Goal: Task Accomplishment & Management: Manage account settings

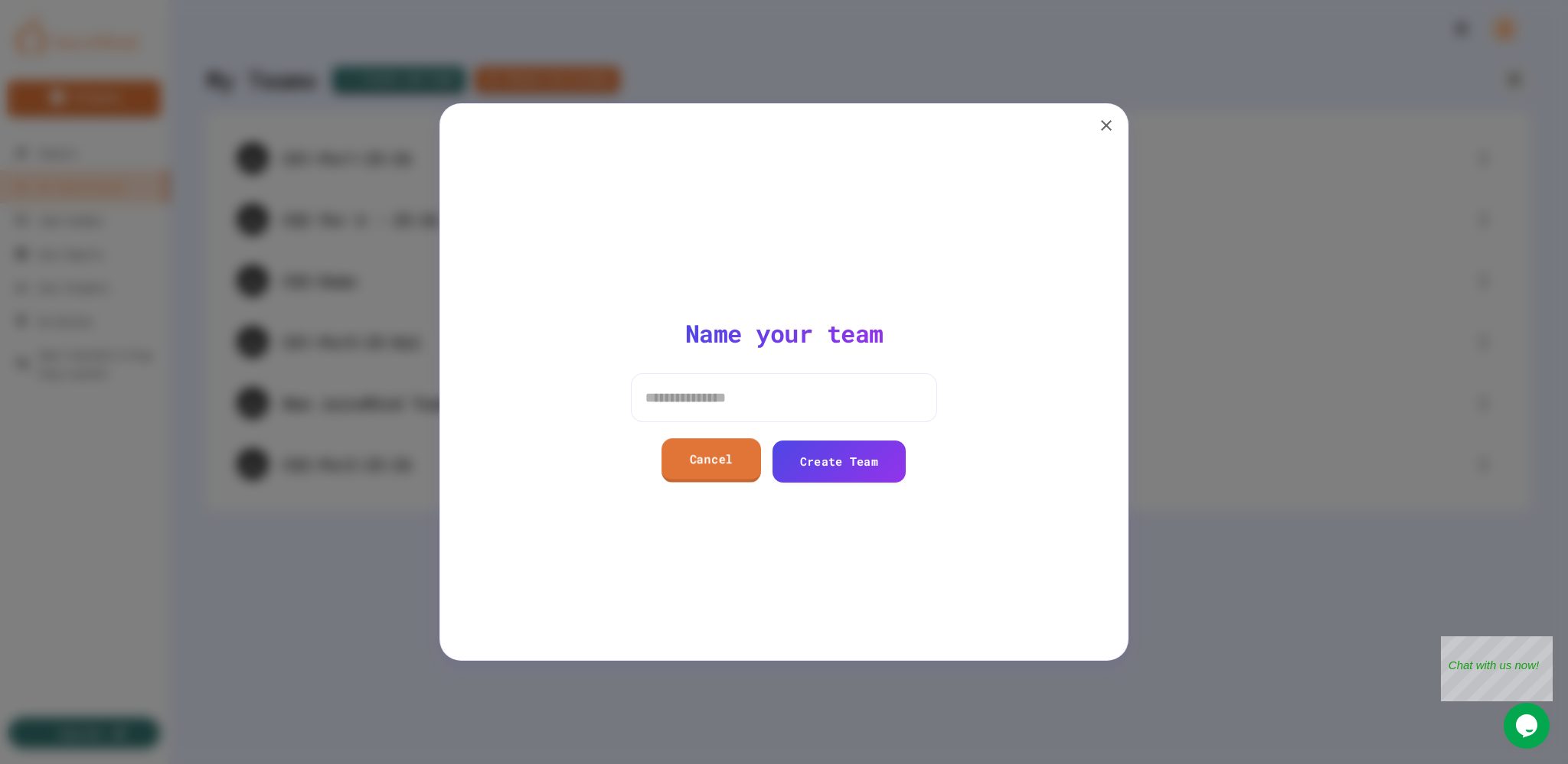
click at [687, 455] on link "Cancel" at bounding box center [711, 460] width 100 height 44
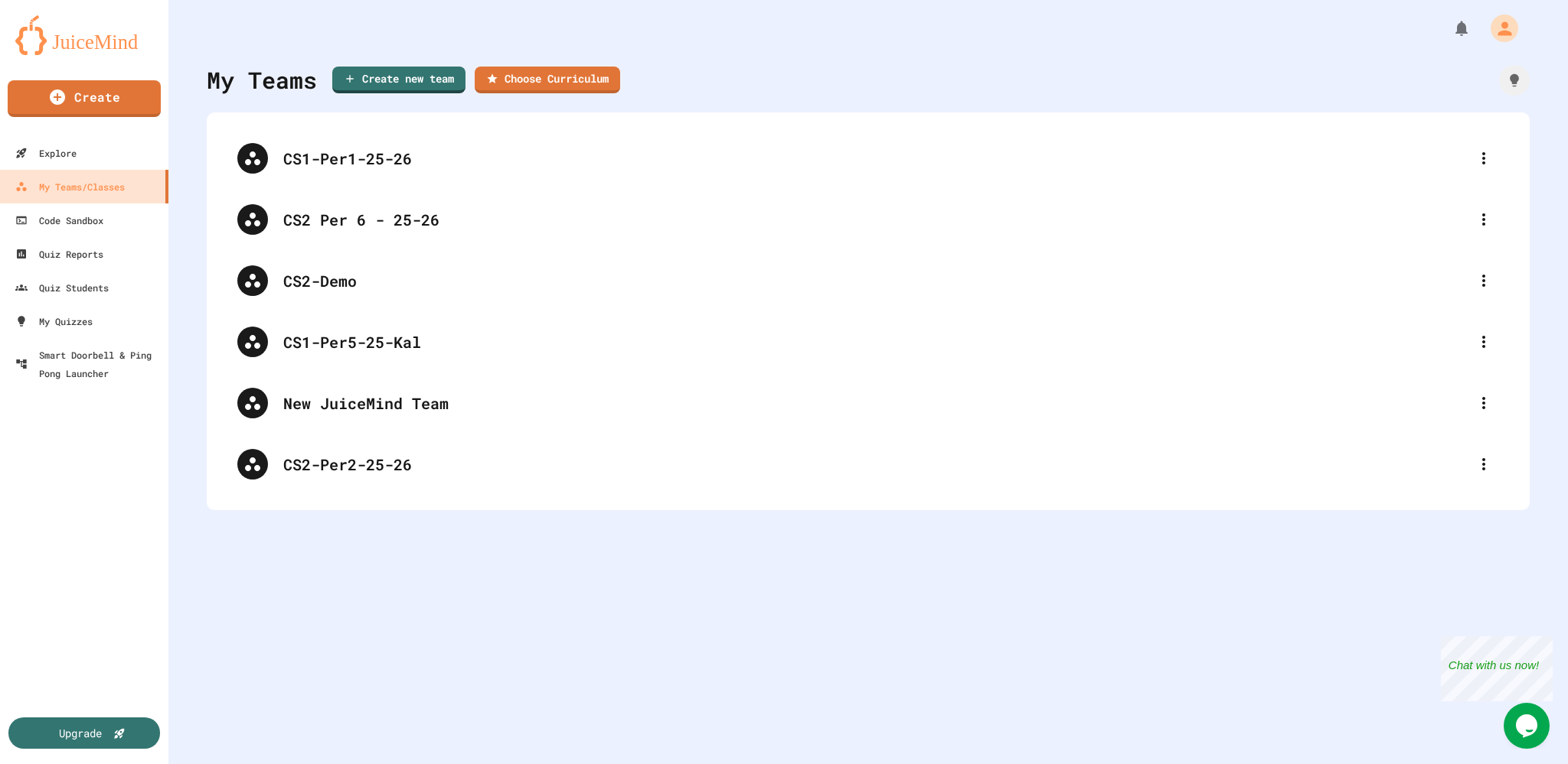
click at [124, 40] on img at bounding box center [85, 35] width 138 height 40
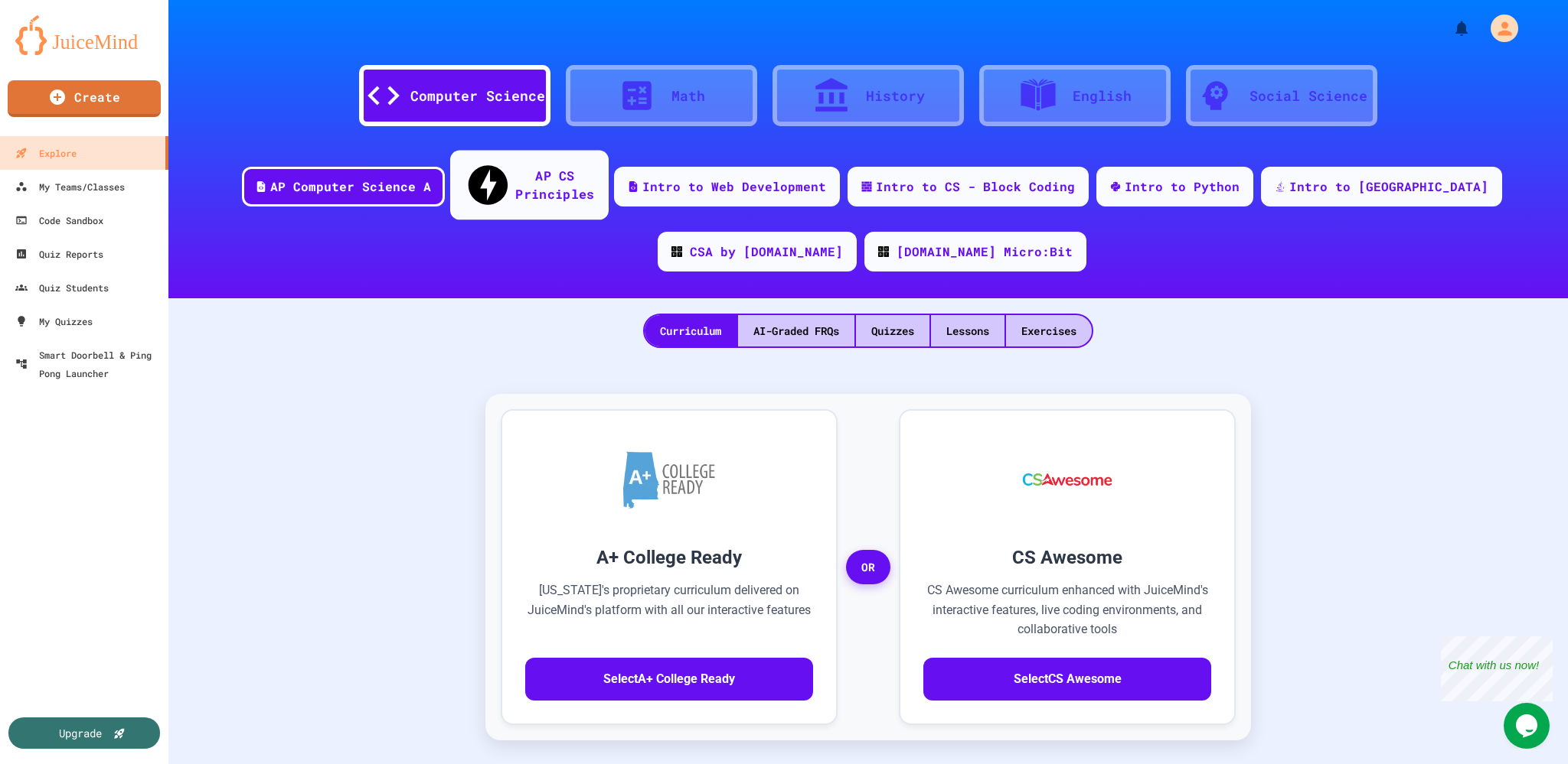
click at [527, 181] on div "AP CS Principles" at bounding box center [529, 185] width 158 height 70
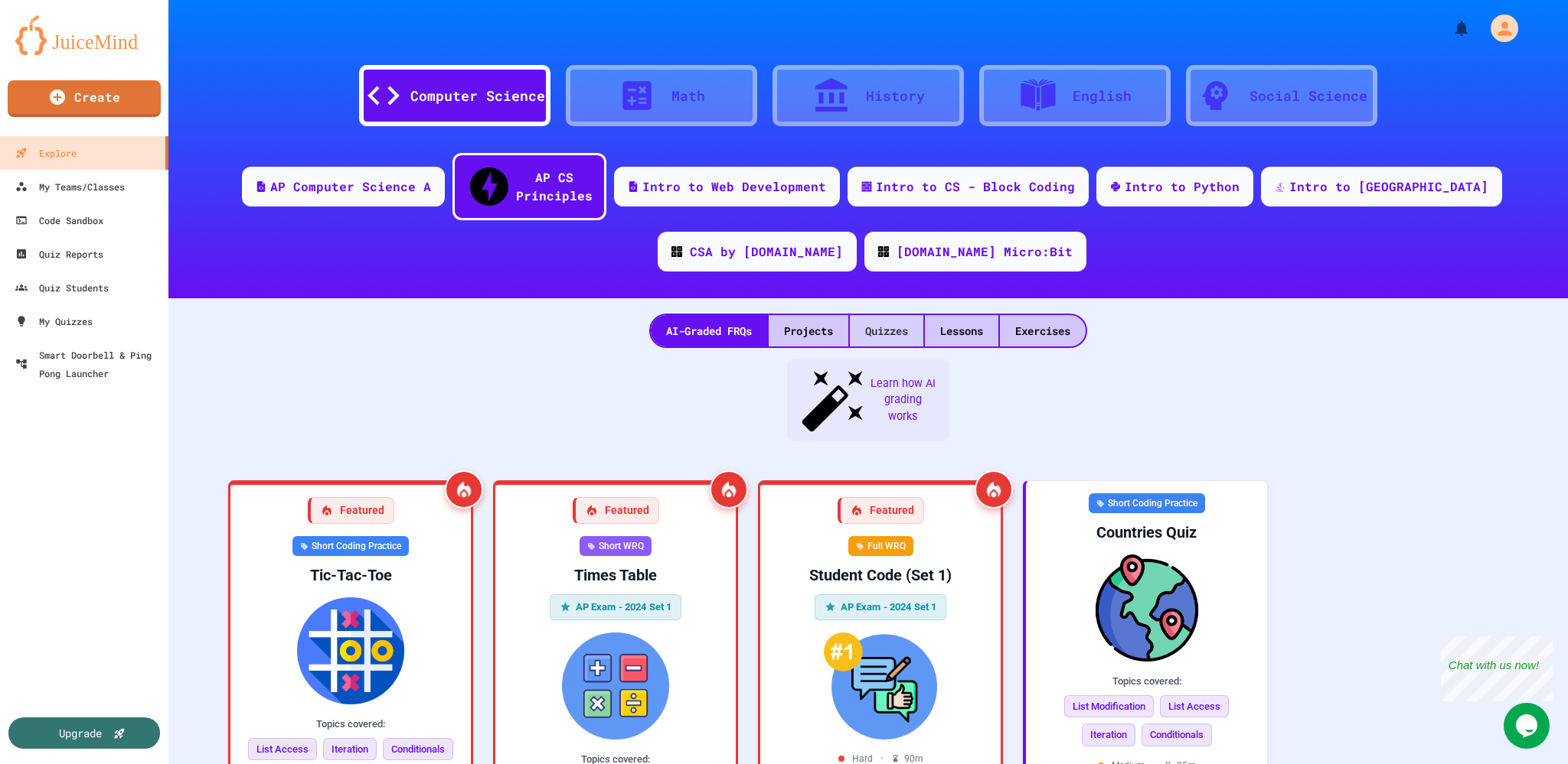
click at [891, 315] on div "Quizzes" at bounding box center [887, 331] width 74 height 31
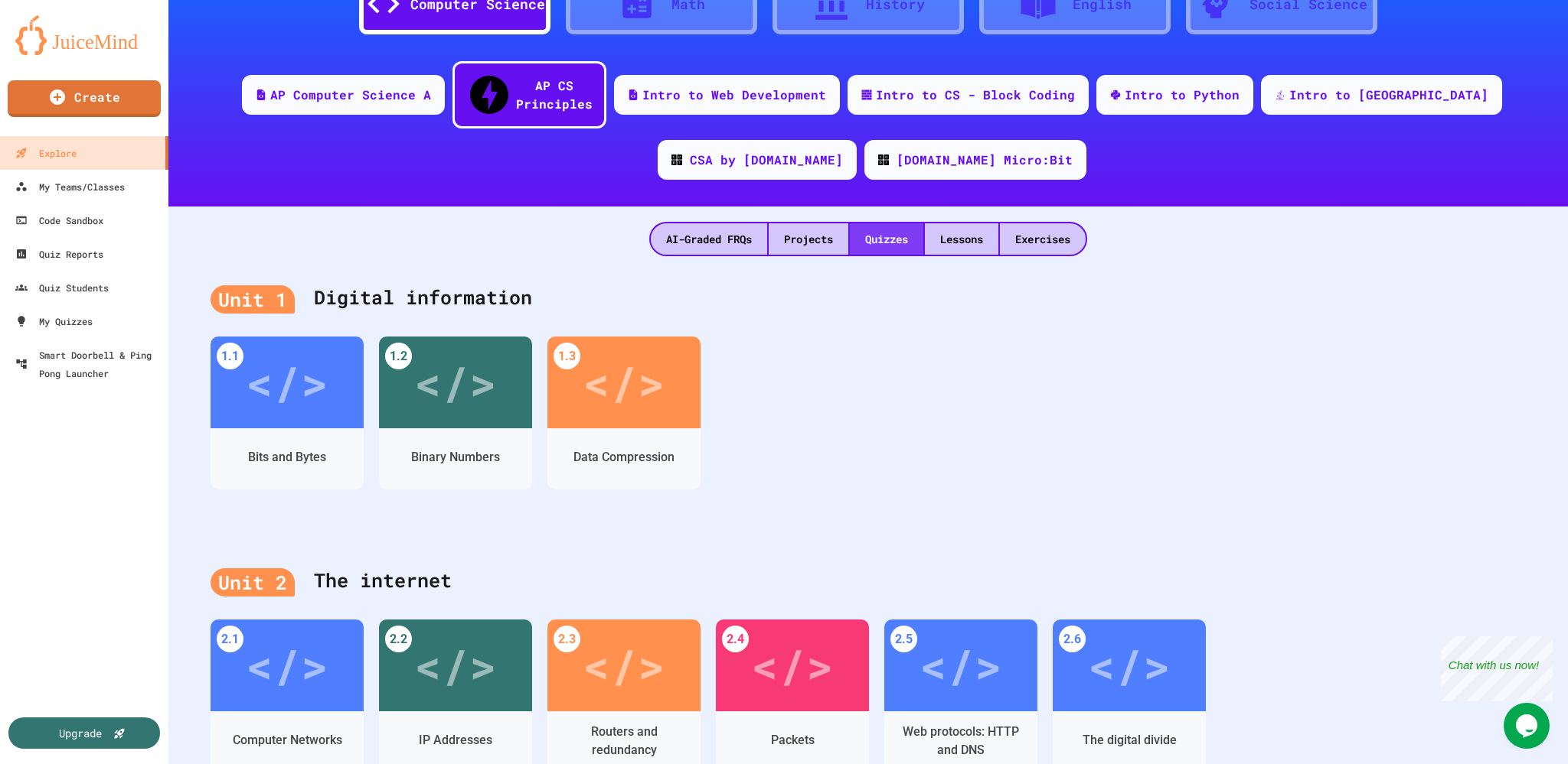
scroll to position [153, 0]
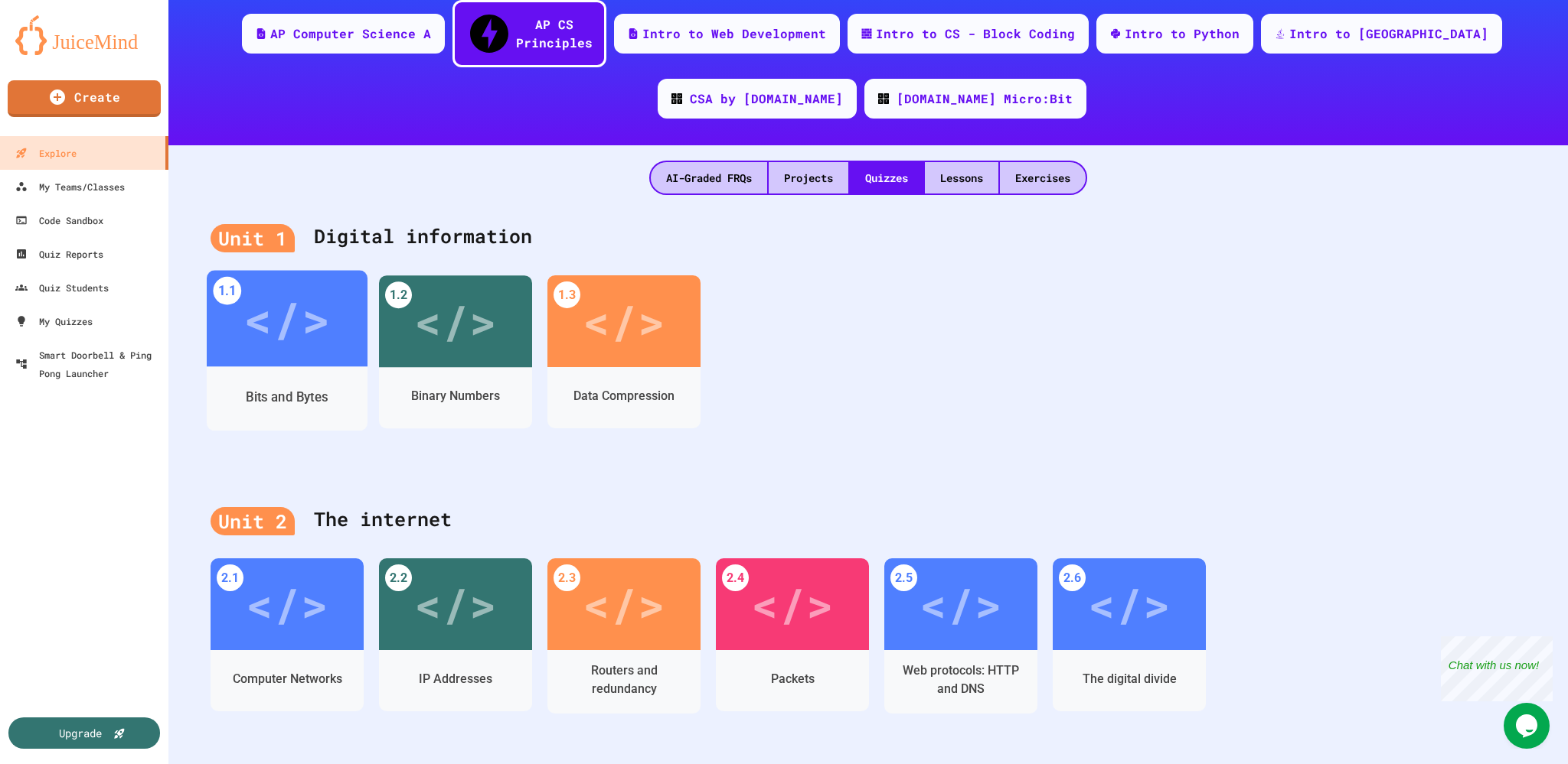
click at [314, 325] on div "</>" at bounding box center [286, 318] width 86 height 73
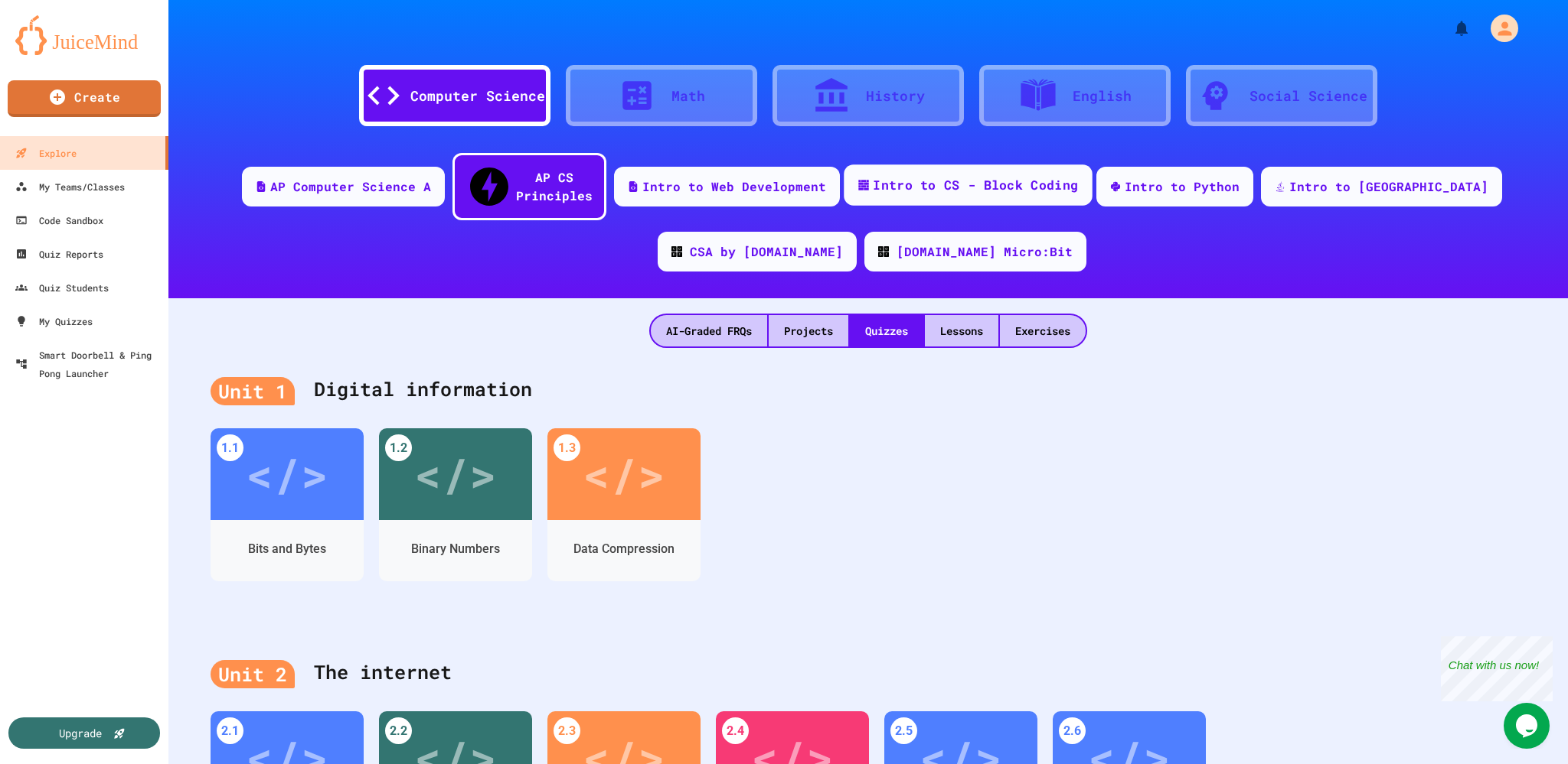
click at [964, 180] on div "Intro to CS - Block Coding" at bounding box center [967, 185] width 248 height 42
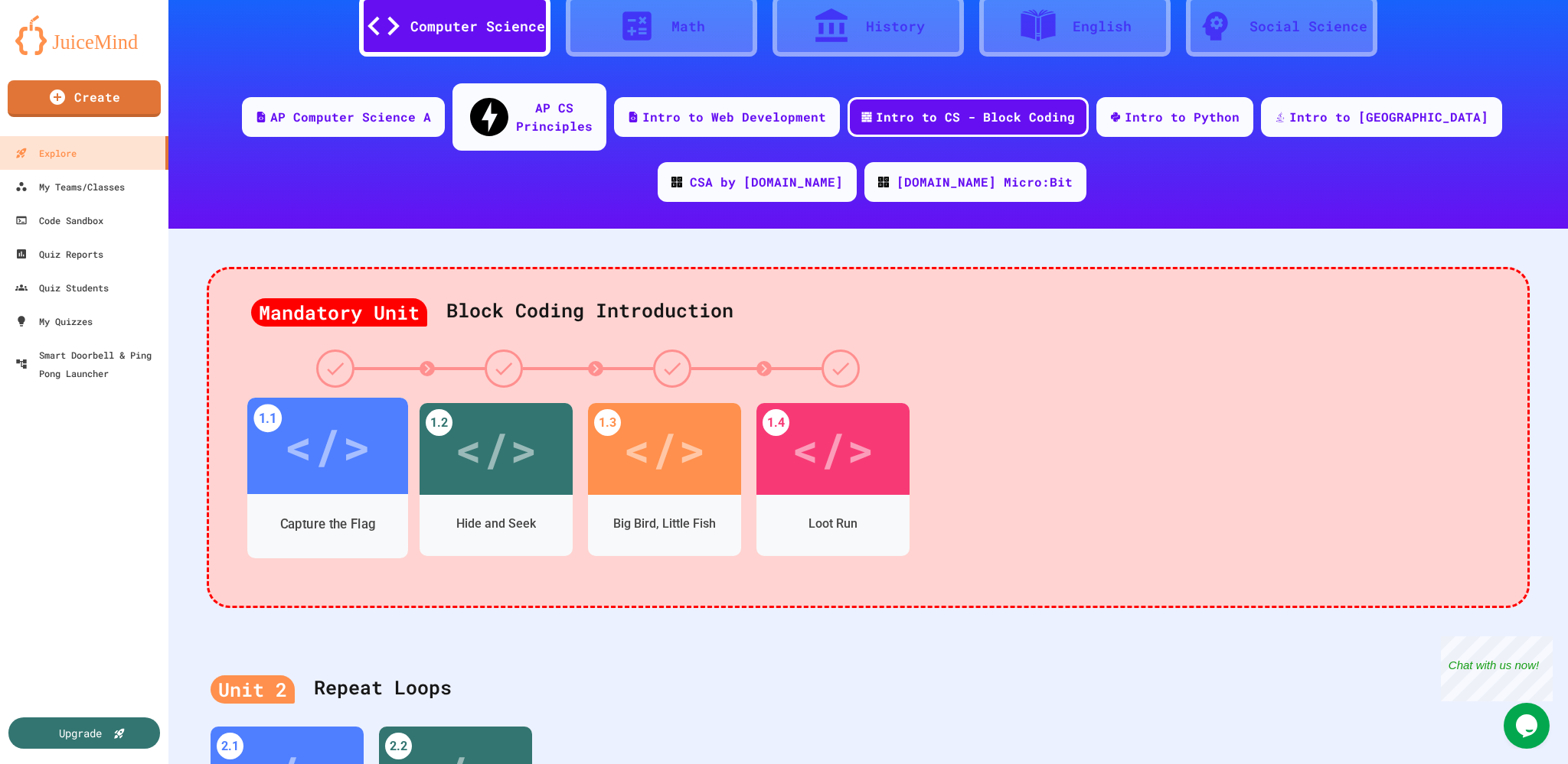
scroll to position [306, 0]
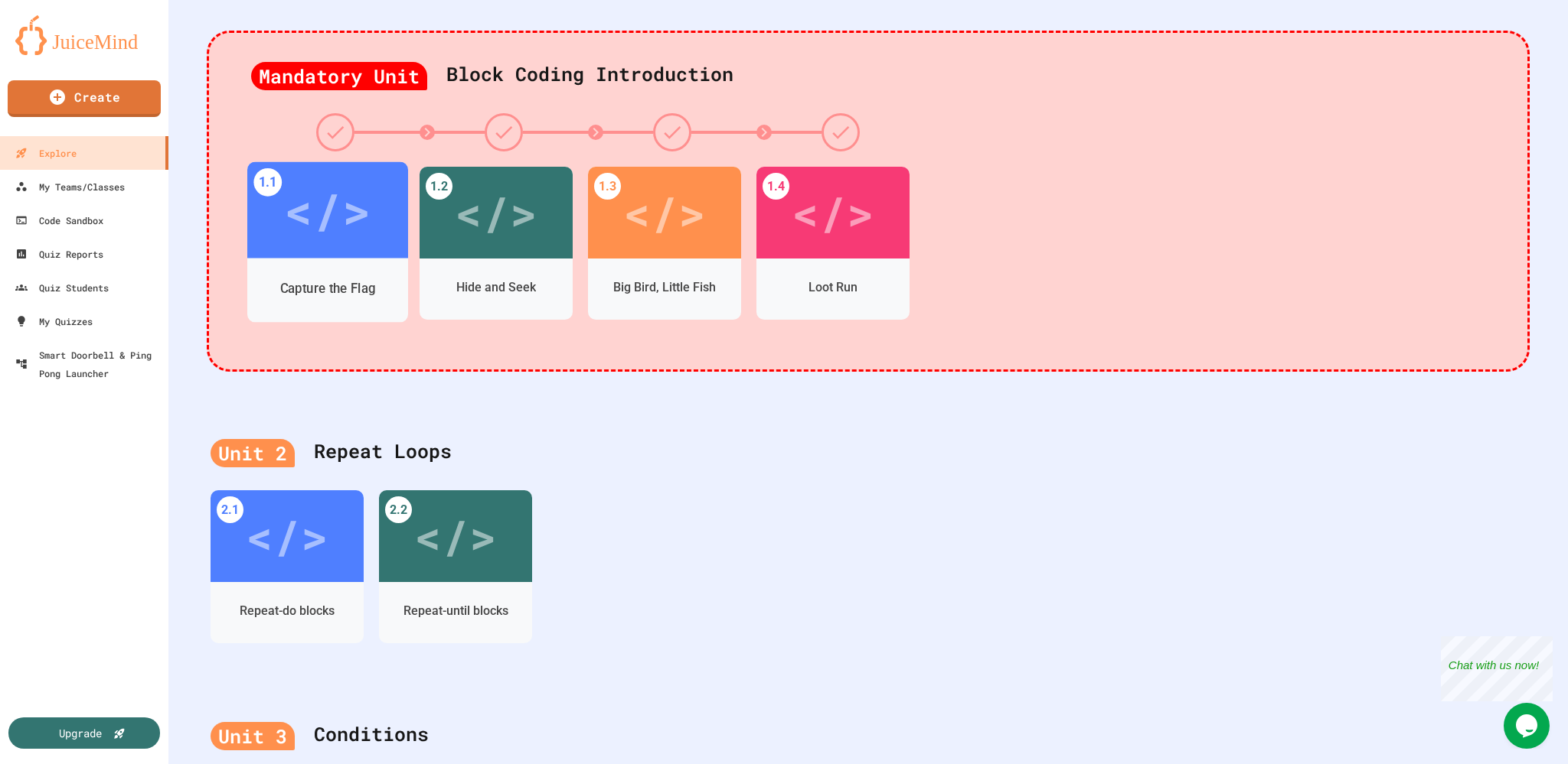
click at [337, 194] on div "</>" at bounding box center [327, 210] width 86 height 72
click at [122, 105] on link "Create" at bounding box center [84, 97] width 153 height 38
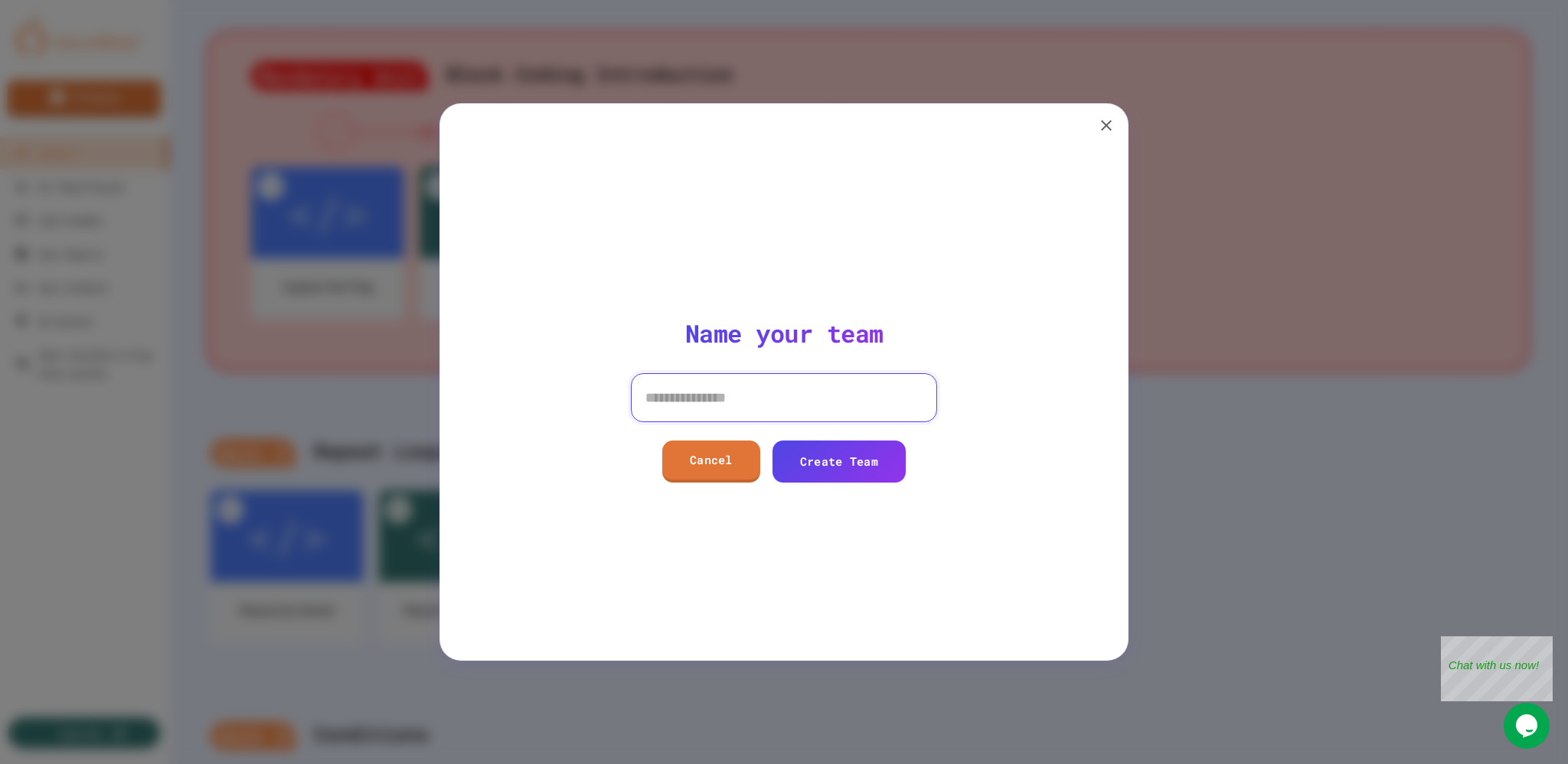
click at [776, 395] on input at bounding box center [784, 397] width 307 height 49
type input "**********"
click at [818, 462] on link "Create Team" at bounding box center [839, 460] width 135 height 44
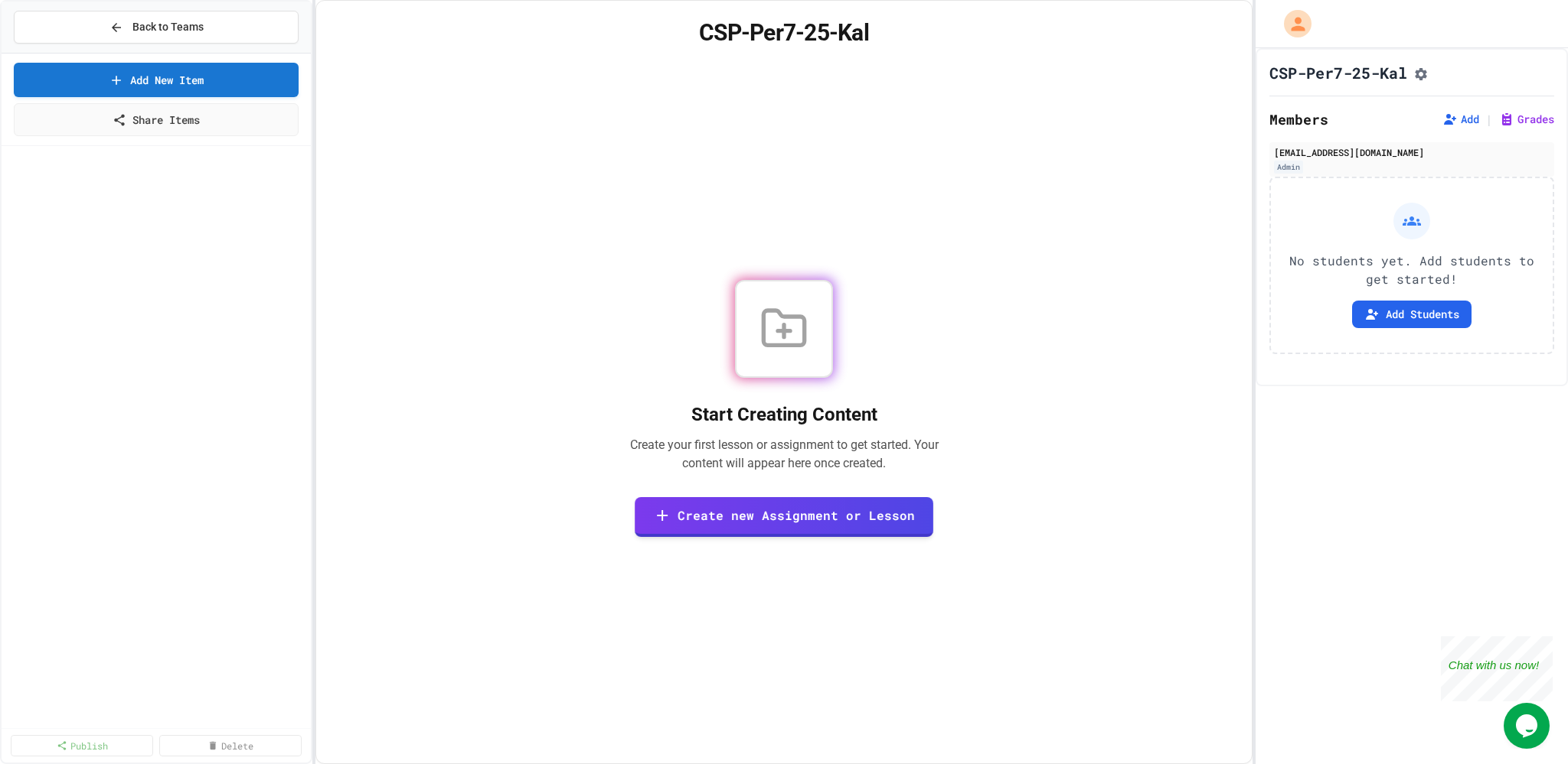
click at [776, 327] on icon at bounding box center [784, 329] width 49 height 49
click at [758, 511] on link "Create new Assignment or Lesson" at bounding box center [783, 516] width 294 height 42
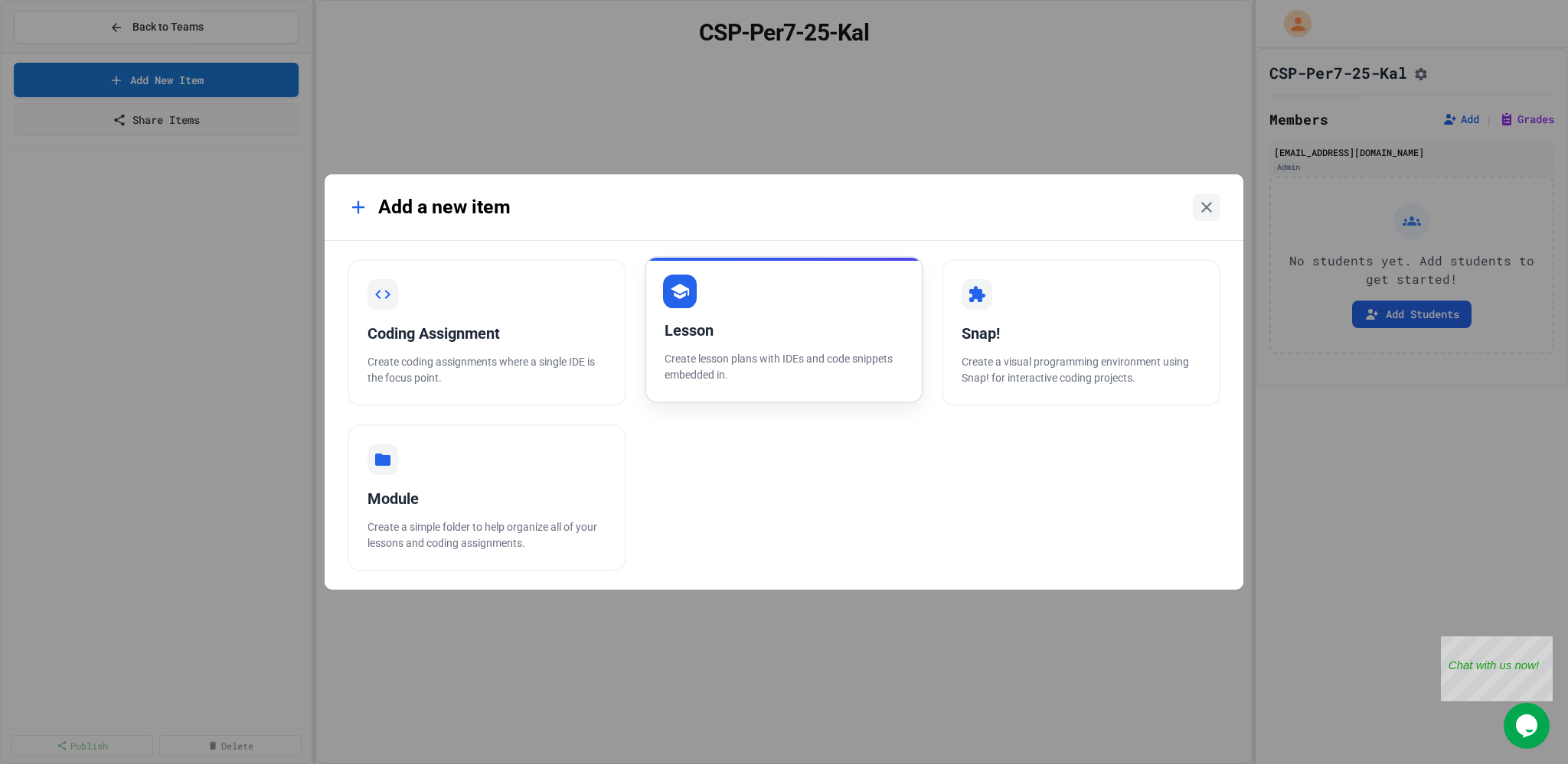
click at [681, 302] on div at bounding box center [680, 291] width 34 height 34
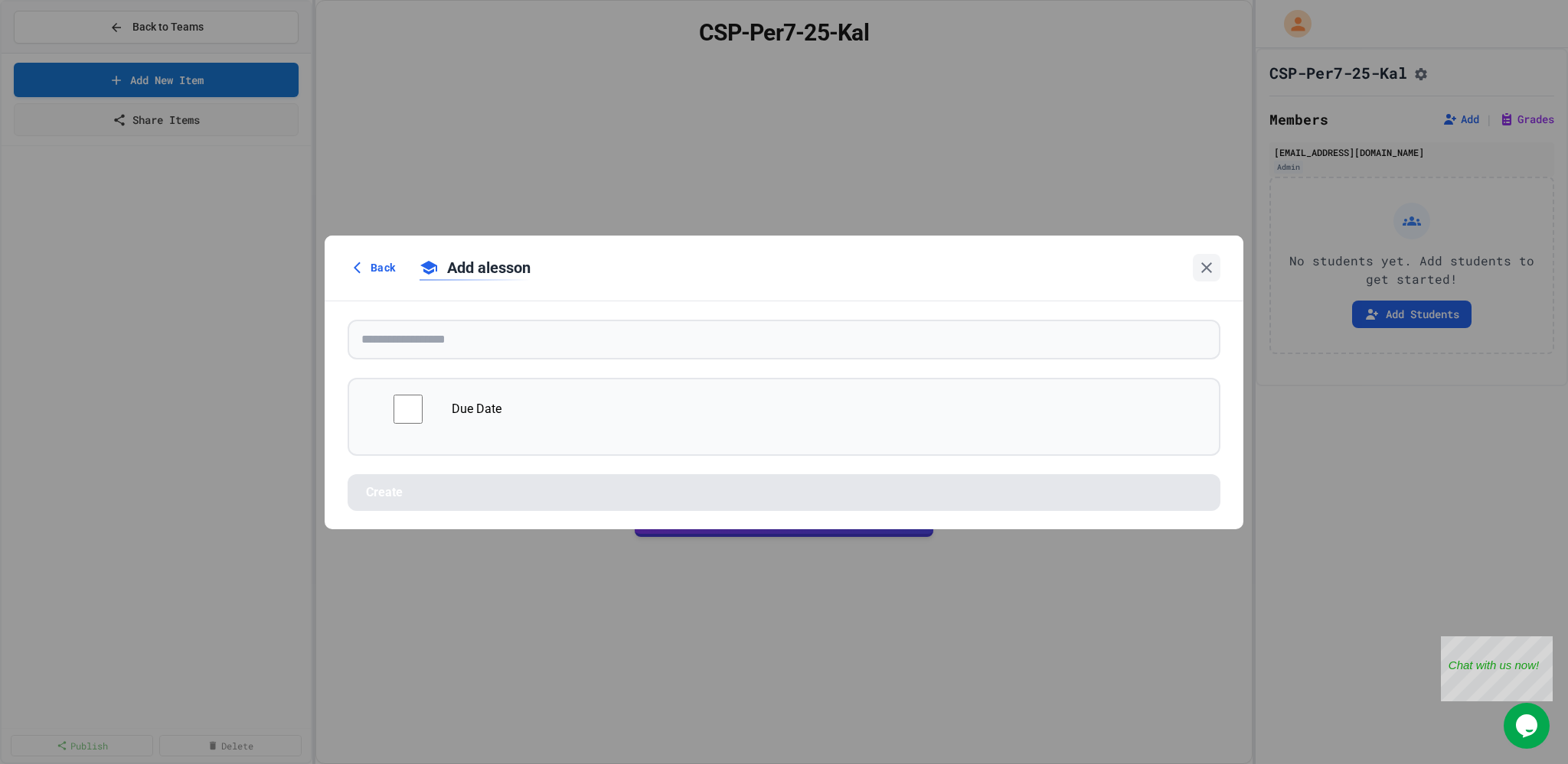
click at [1211, 262] on icon at bounding box center [1206, 267] width 18 height 18
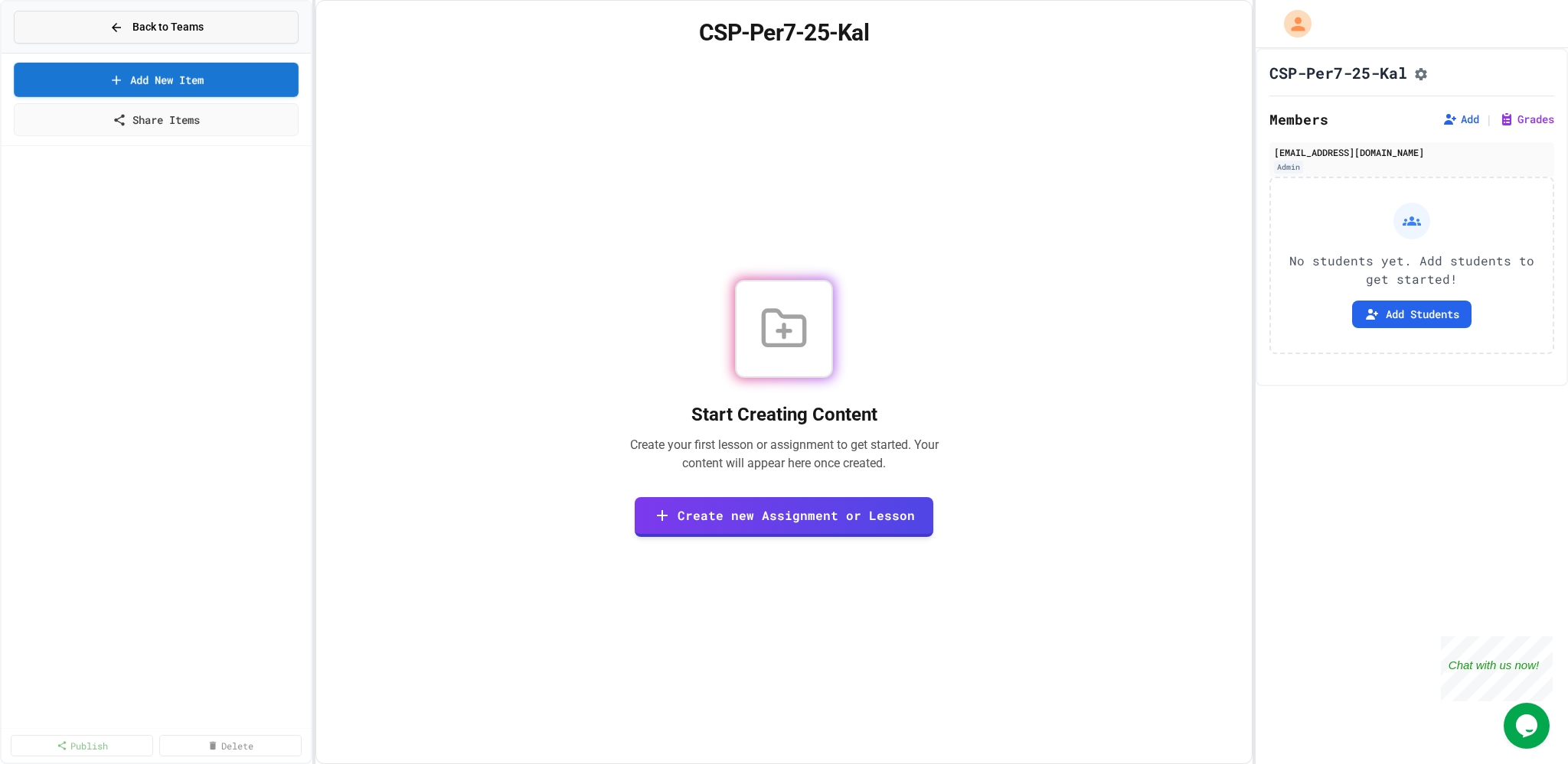
click at [126, 20] on div "Back to Teams" at bounding box center [157, 27] width 94 height 16
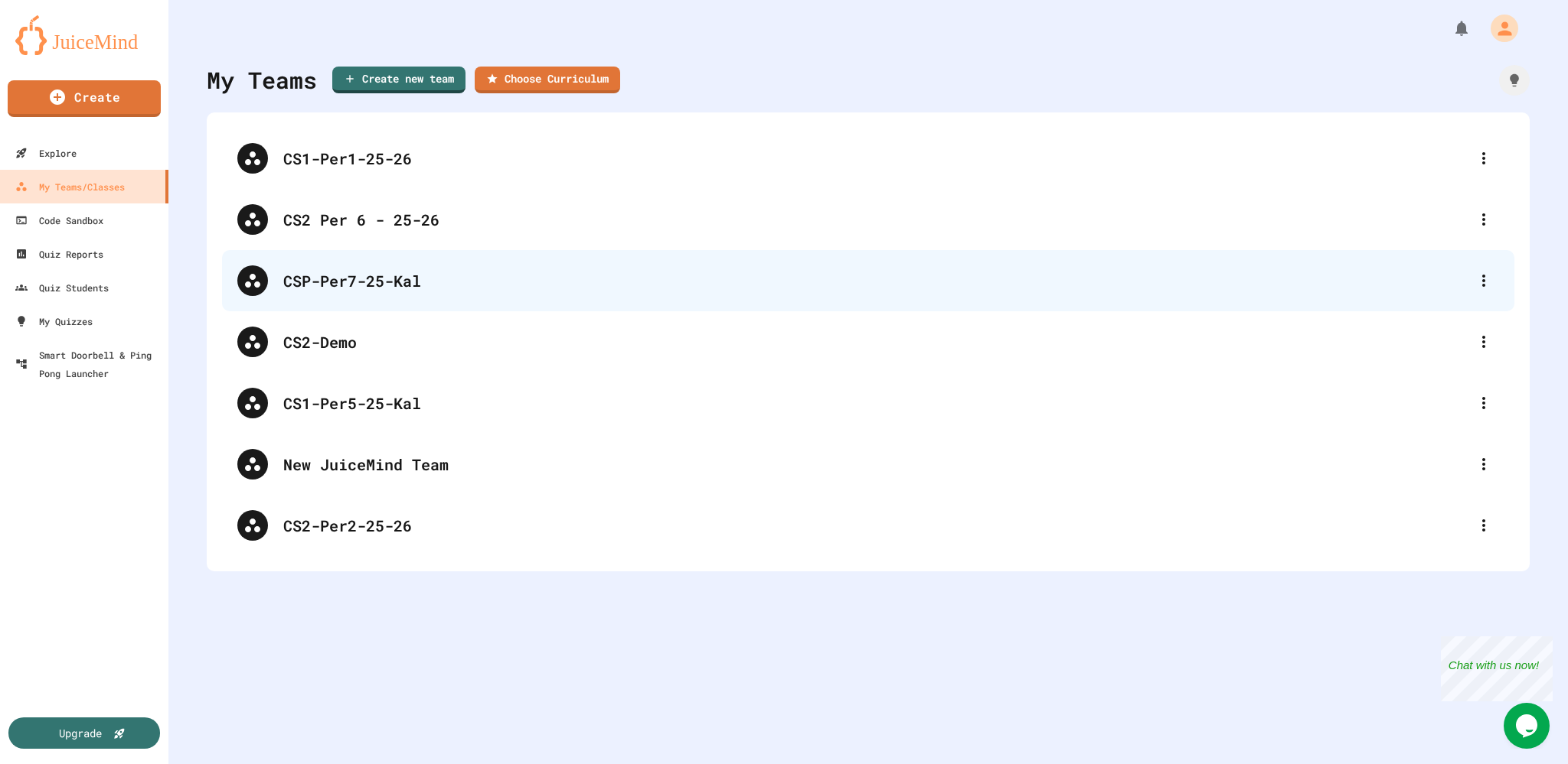
click at [384, 281] on div "CSP-Per7-25-Kal" at bounding box center [875, 281] width 1185 height 23
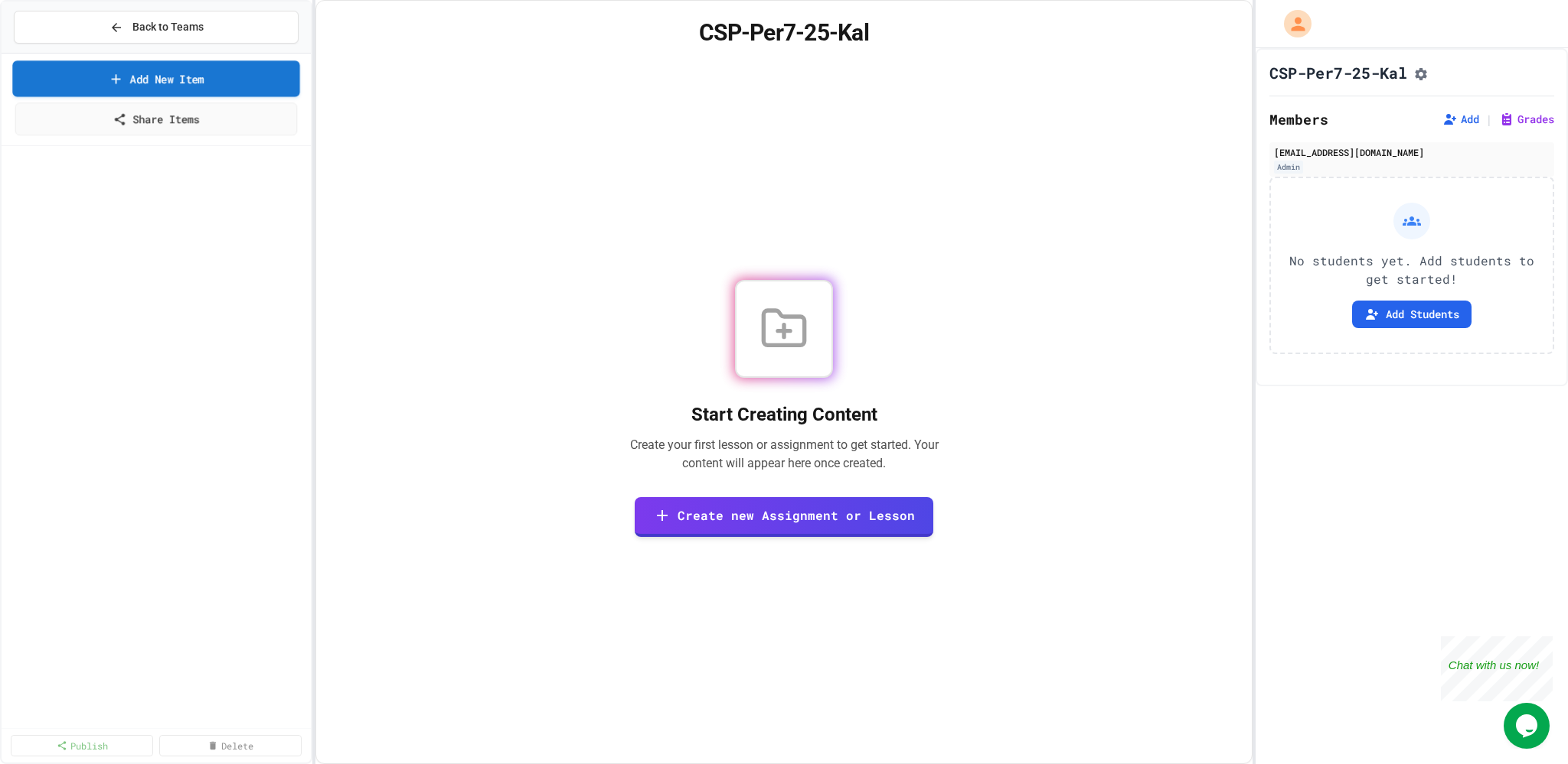
click at [157, 74] on link "Add New Item" at bounding box center [156, 78] width 287 height 36
select select "*******"
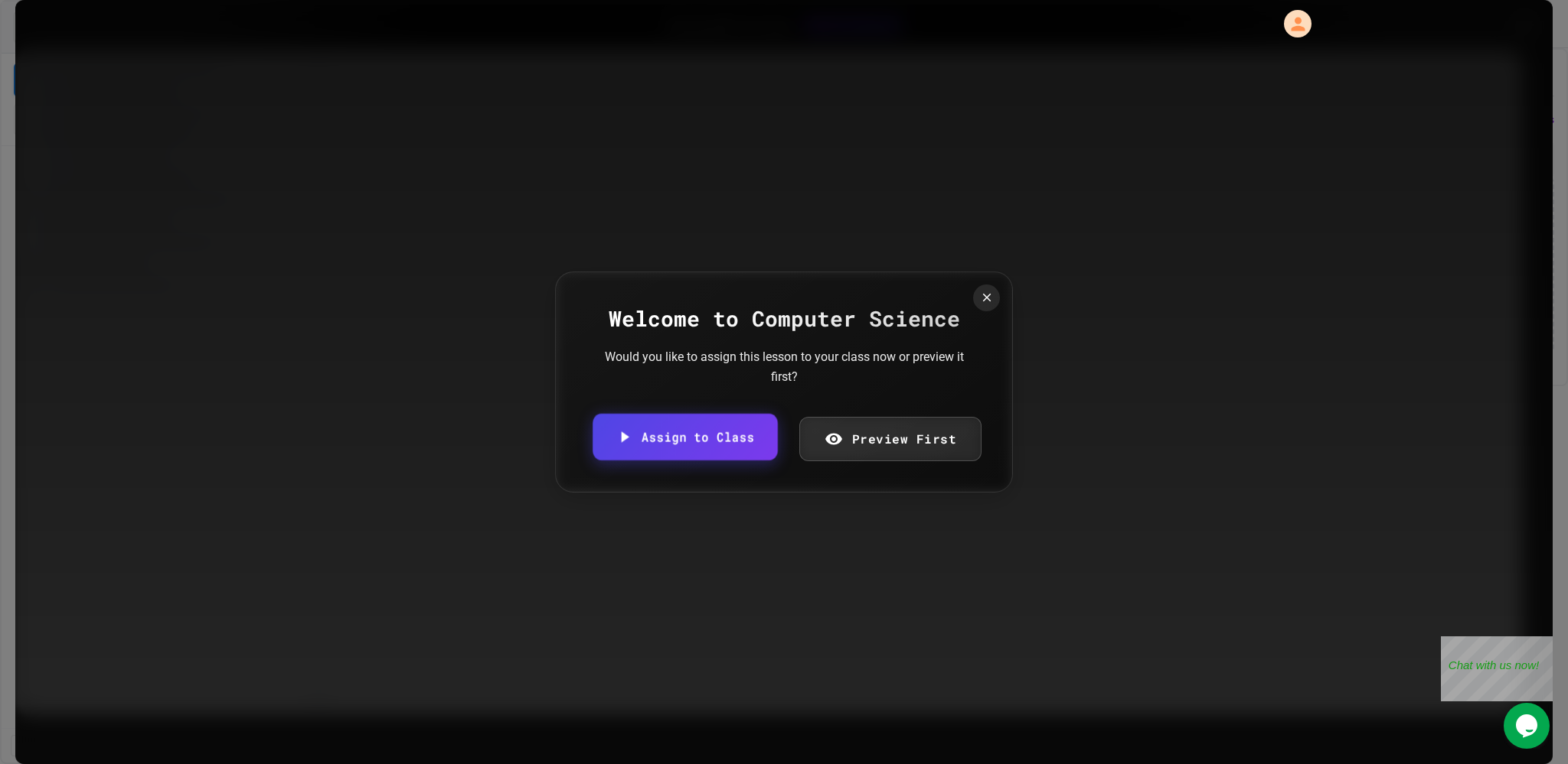
click at [688, 425] on link "Assign to Class" at bounding box center [684, 437] width 184 height 47
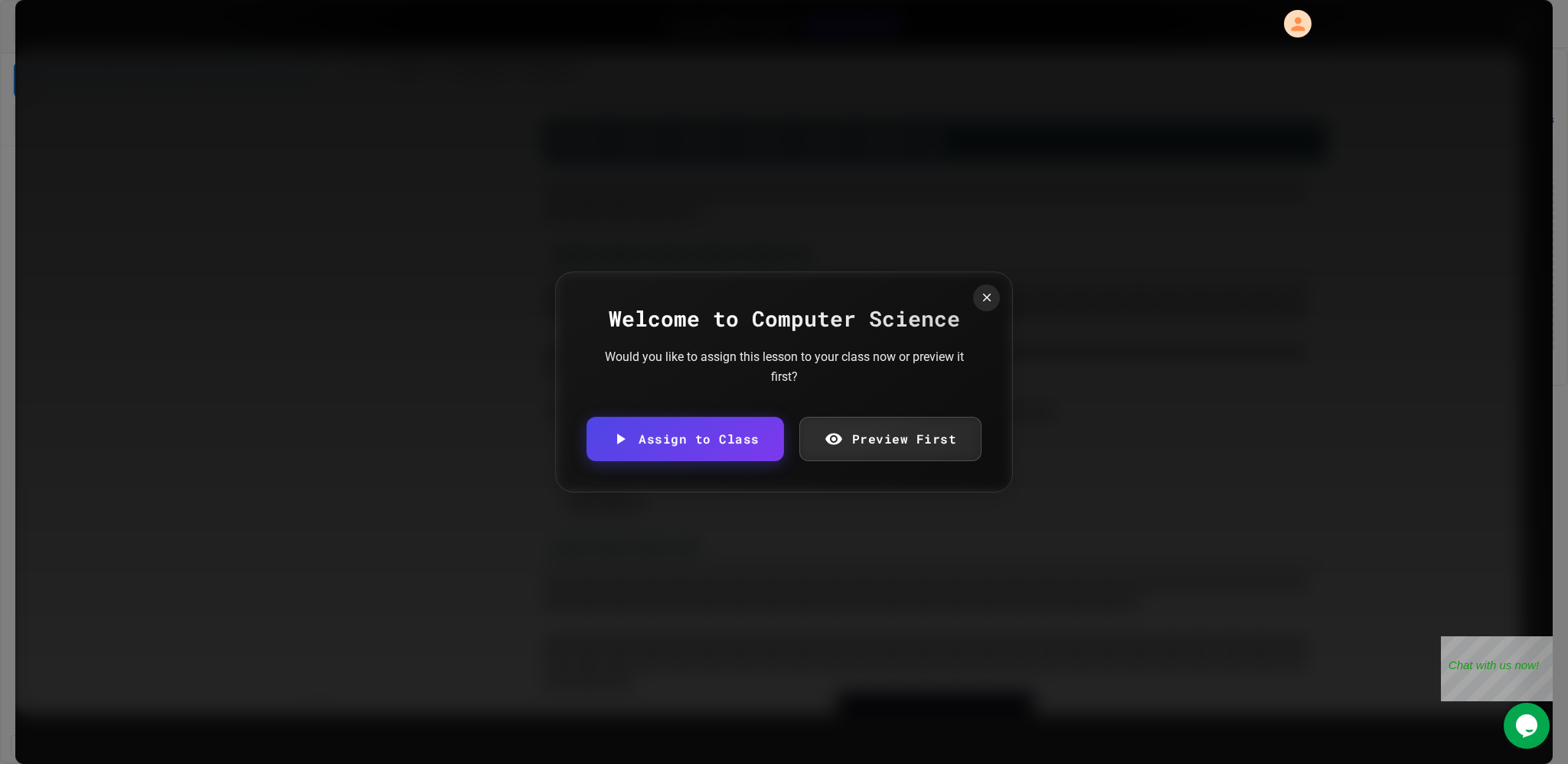
scroll to position [2384, 0]
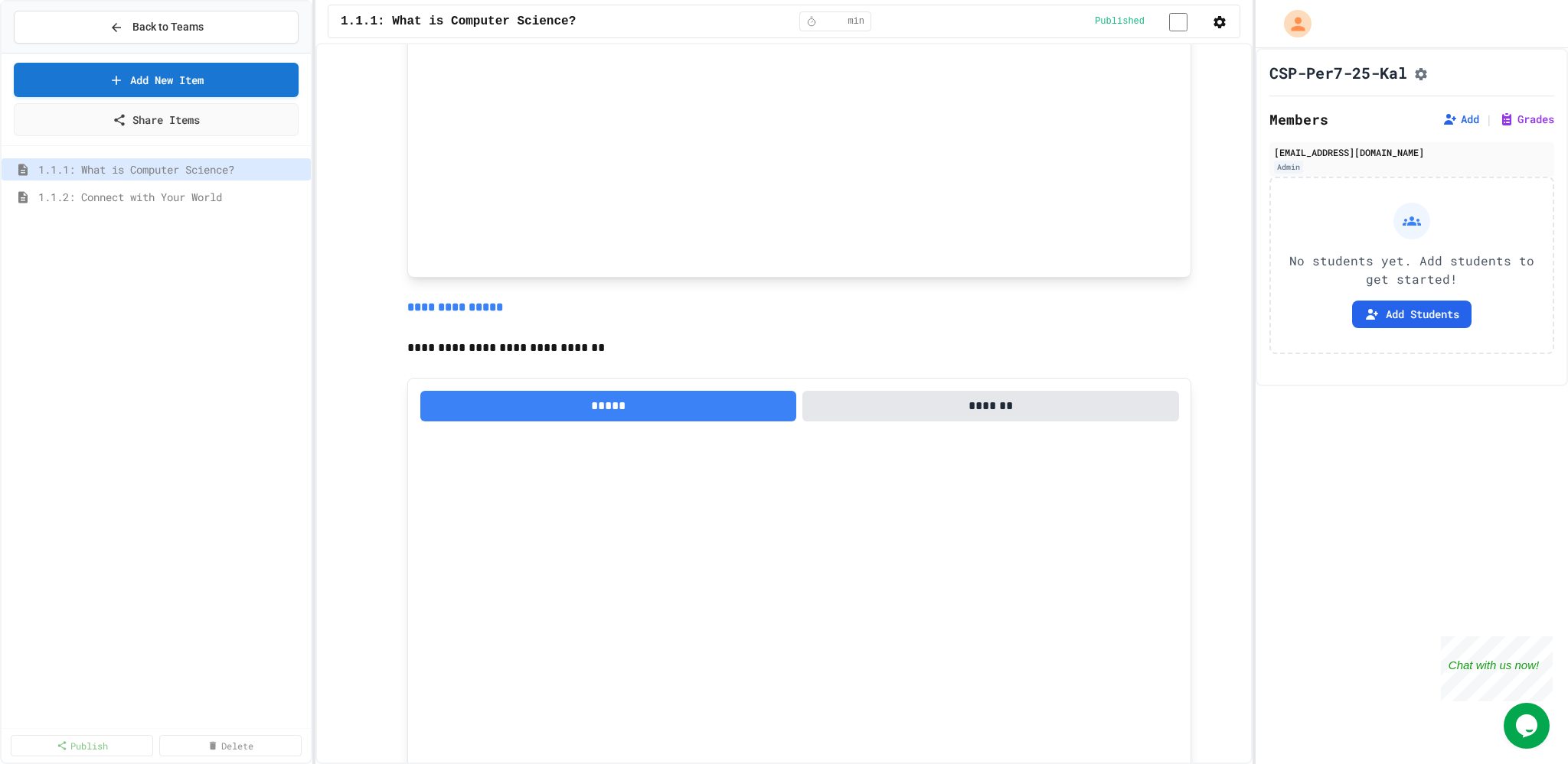
scroll to position [1189, 0]
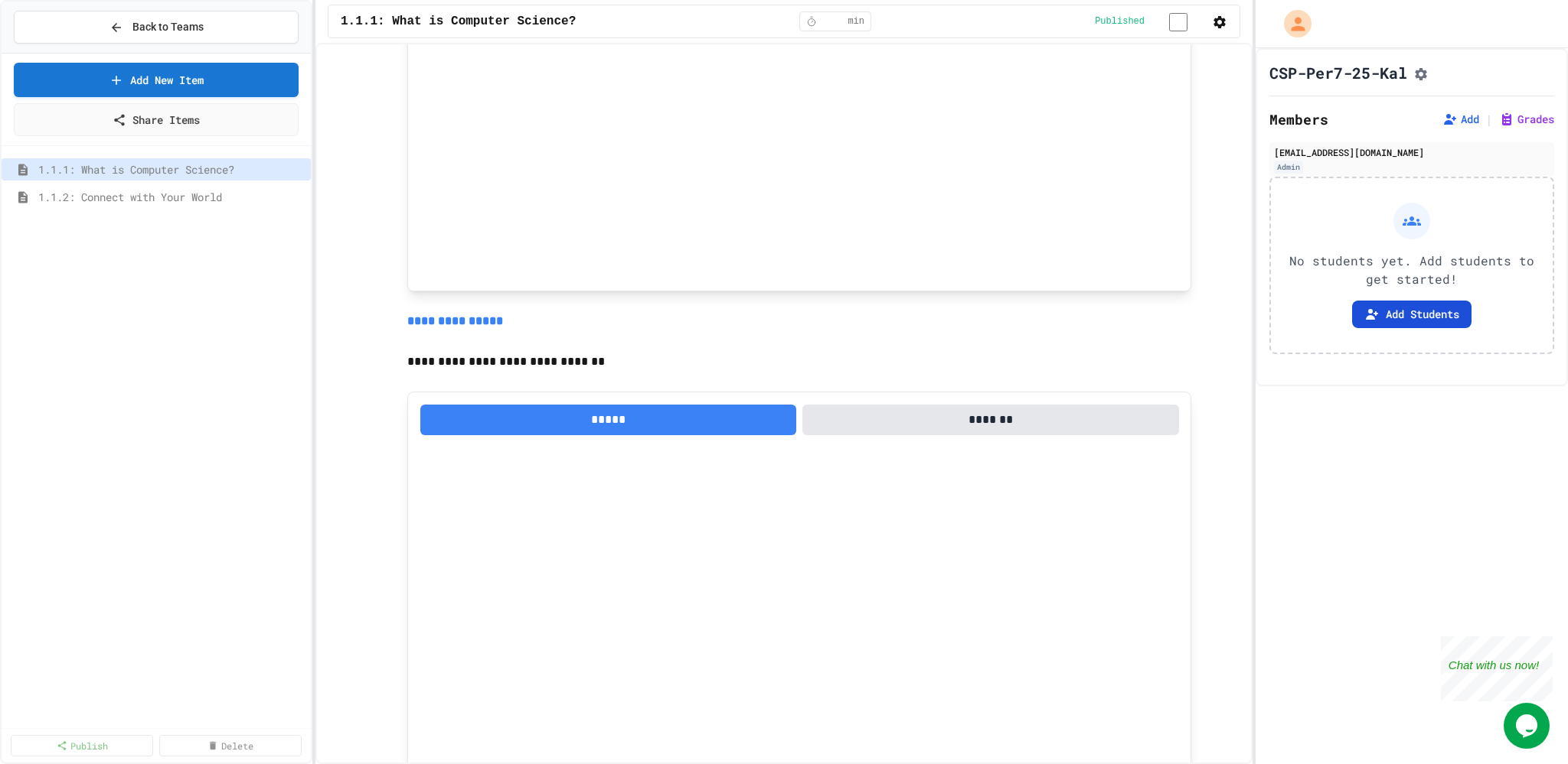
click at [1459, 320] on button "Add Students" at bounding box center [1411, 314] width 119 height 27
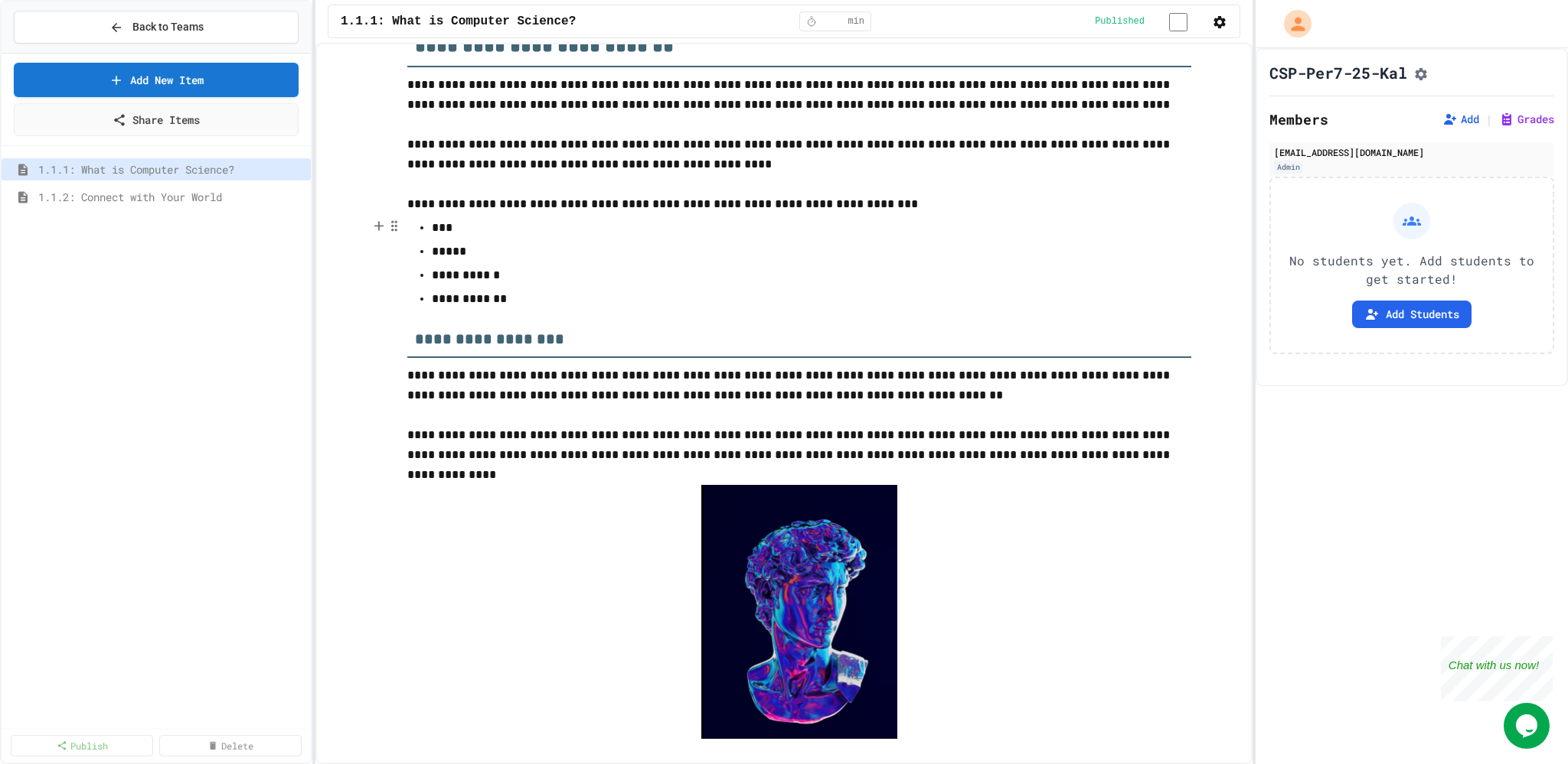
scroll to position [0, 0]
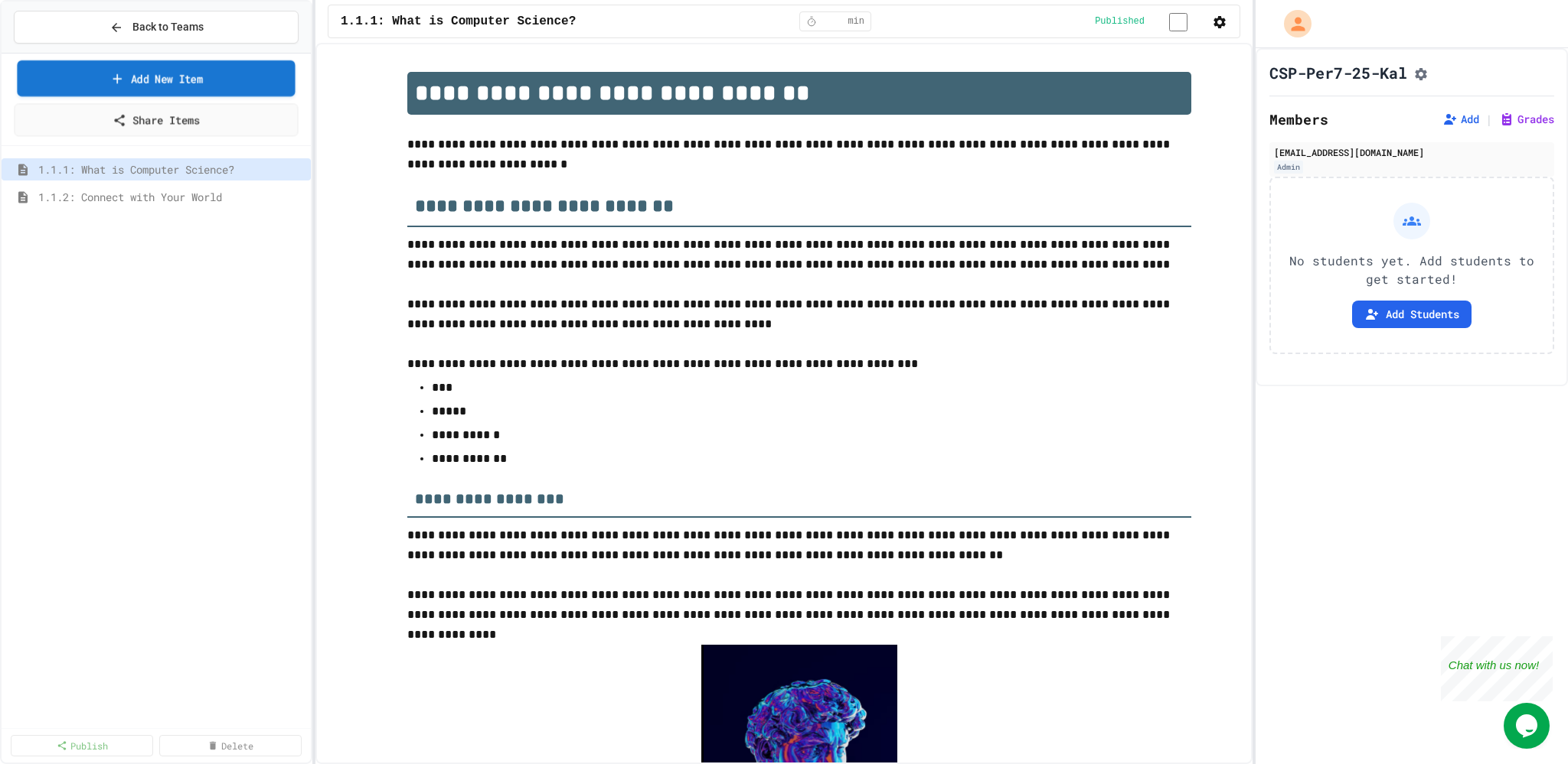
click at [206, 79] on link "Add New Item" at bounding box center [155, 78] width 278 height 36
select select "*******"
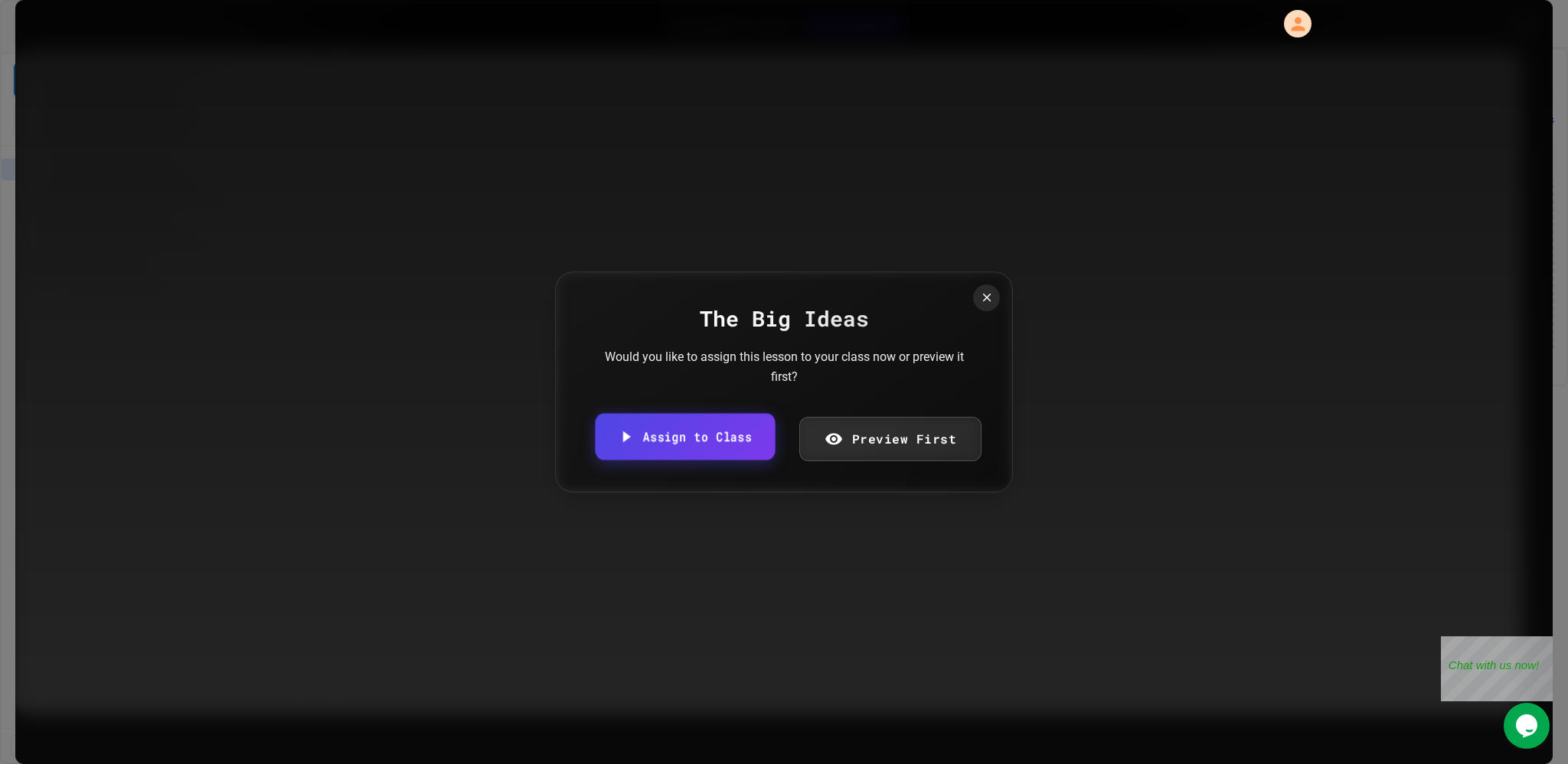
click at [720, 437] on link "Assign to Class" at bounding box center [684, 437] width 180 height 47
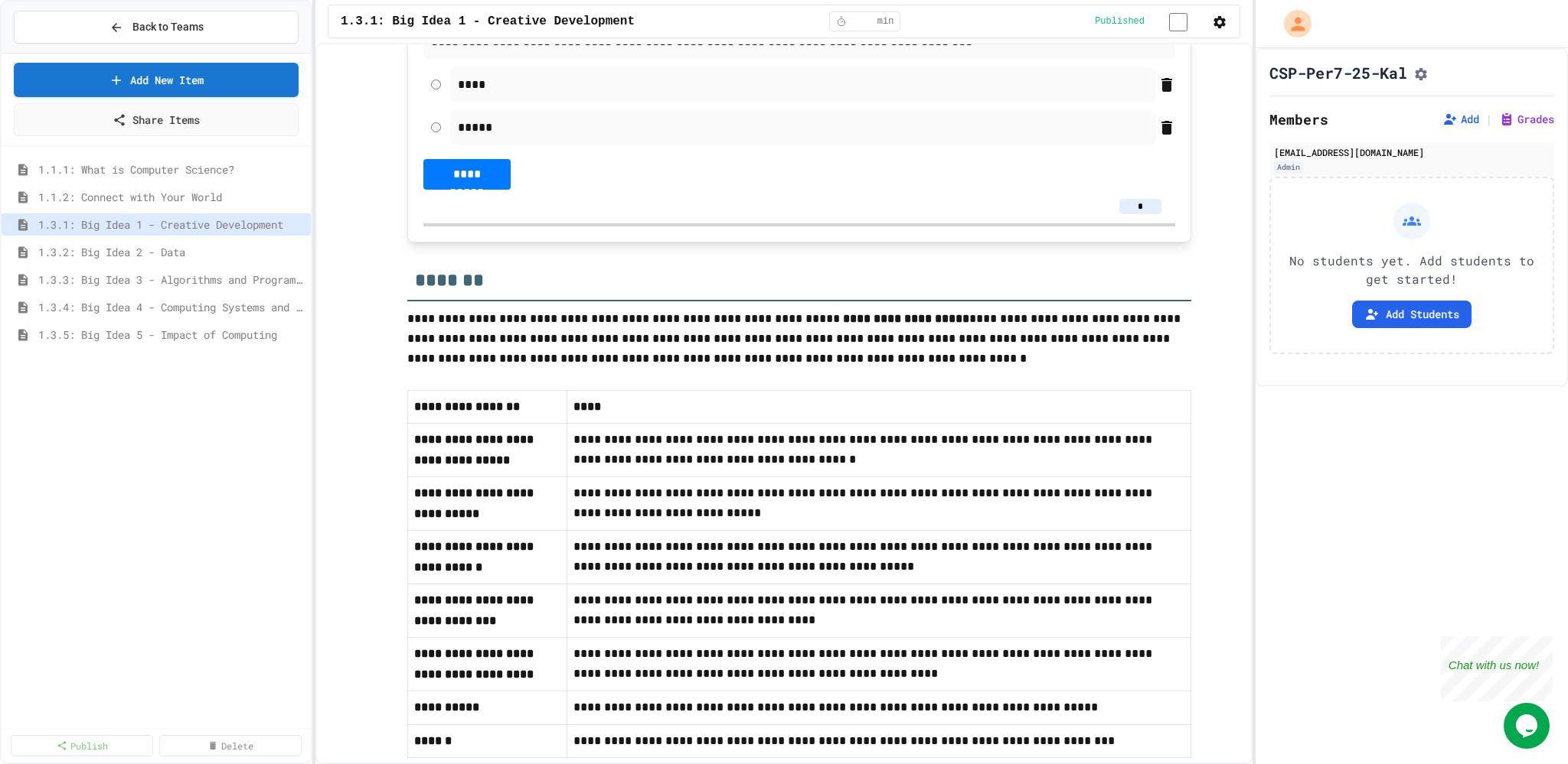
scroll to position [592, 0]
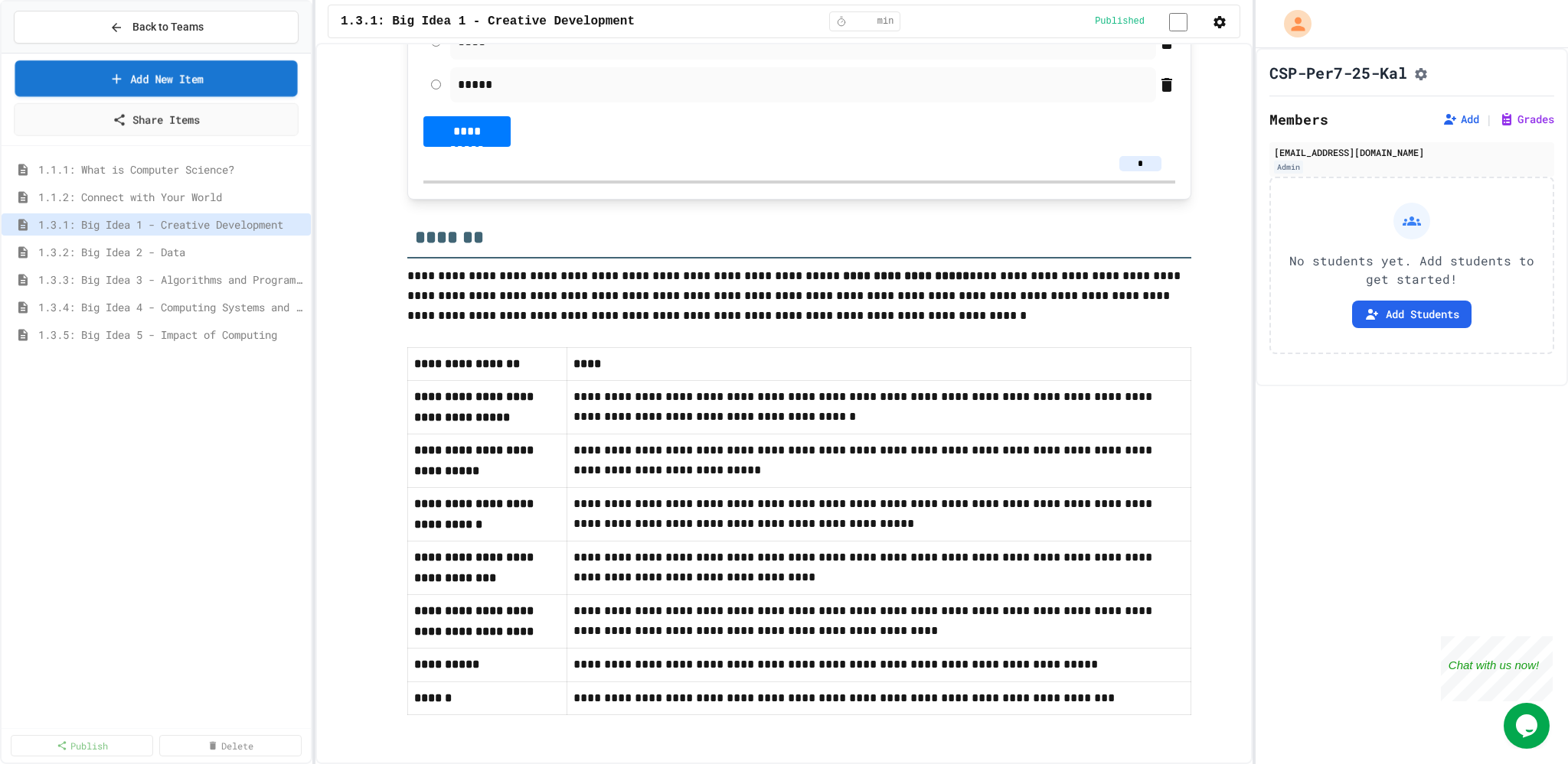
click at [225, 72] on link "Add New Item" at bounding box center [156, 78] width 282 height 36
select select "*******"
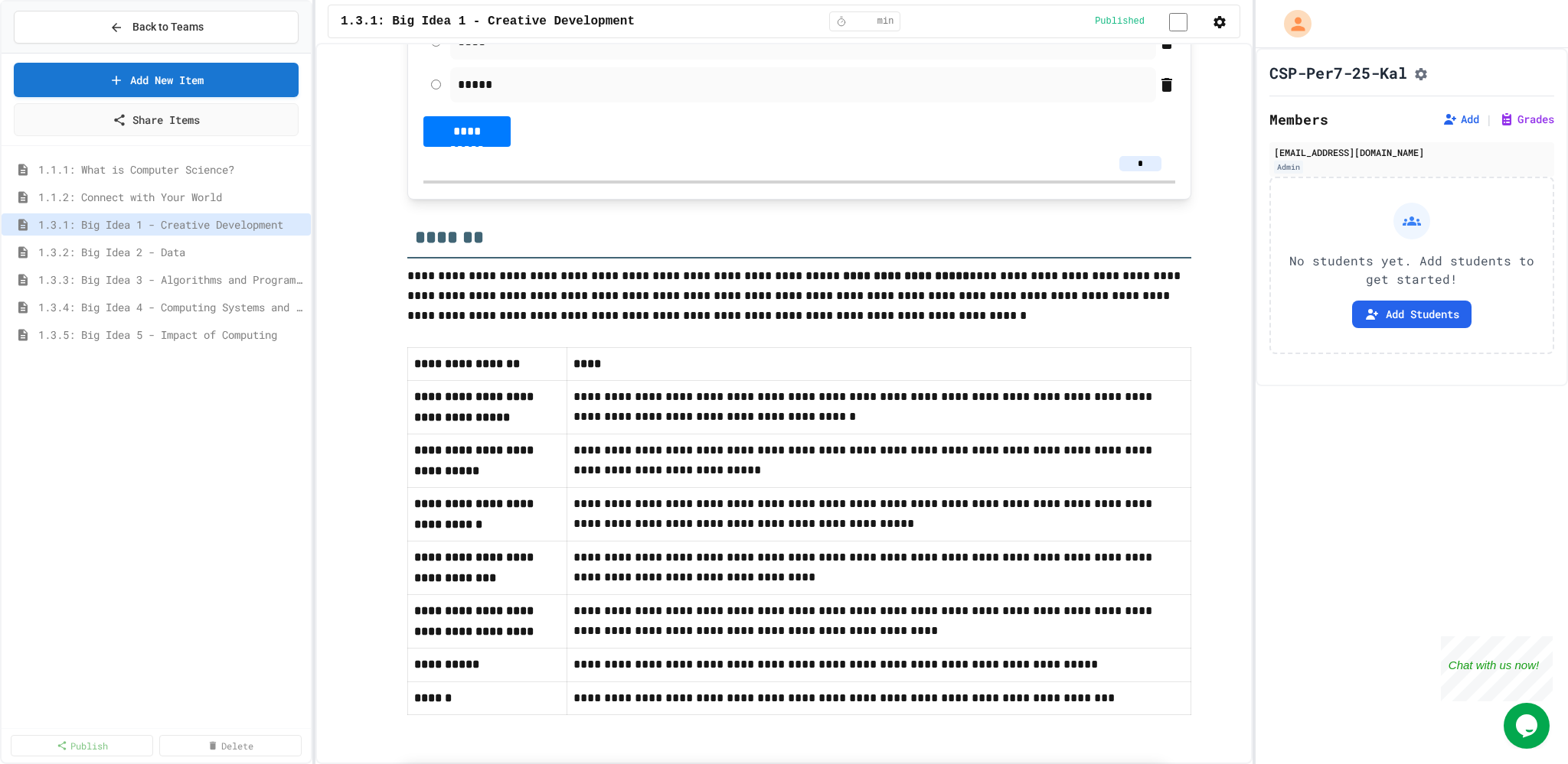
scroll to position [77, 0]
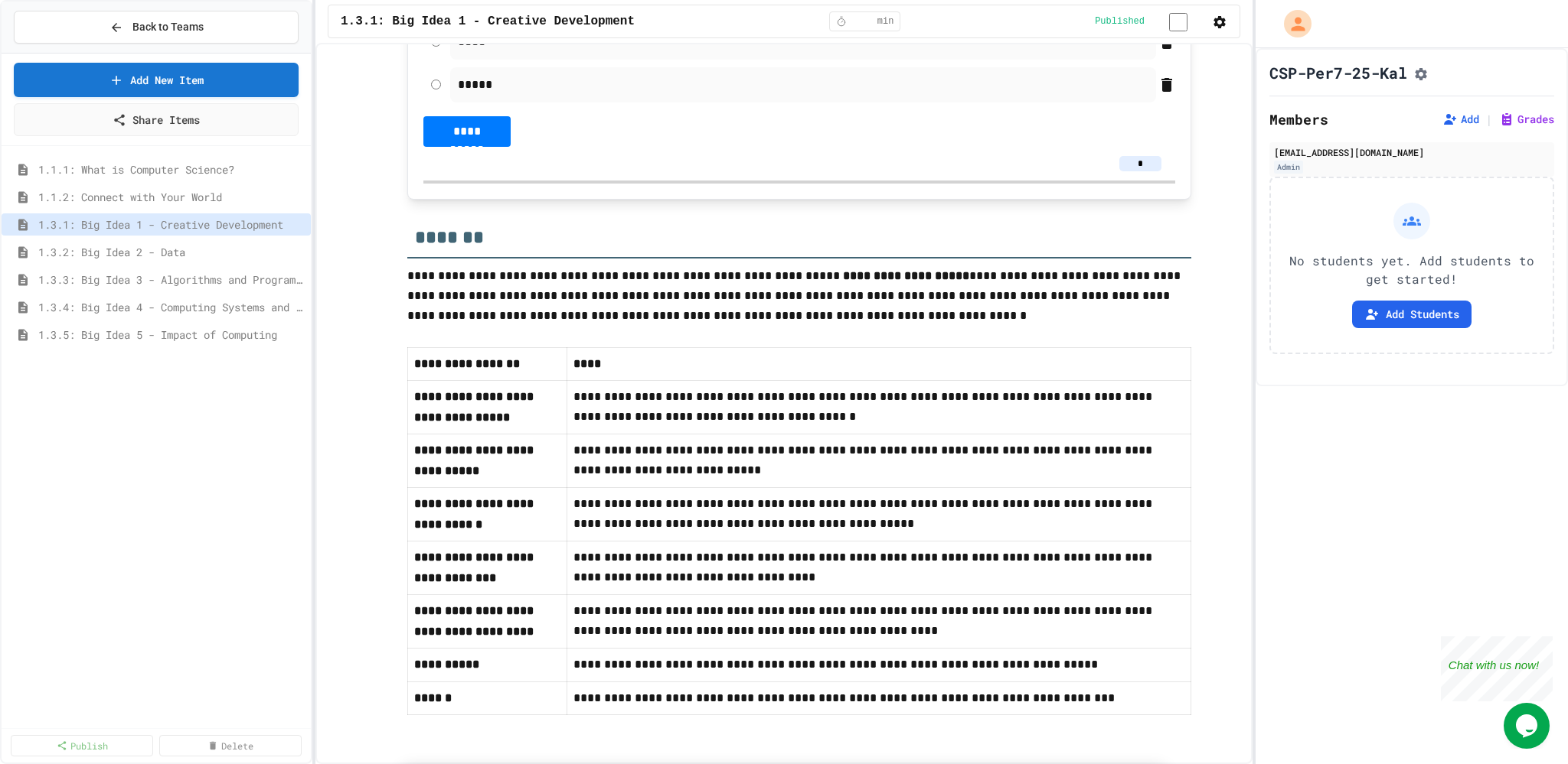
scroll to position [77, 0]
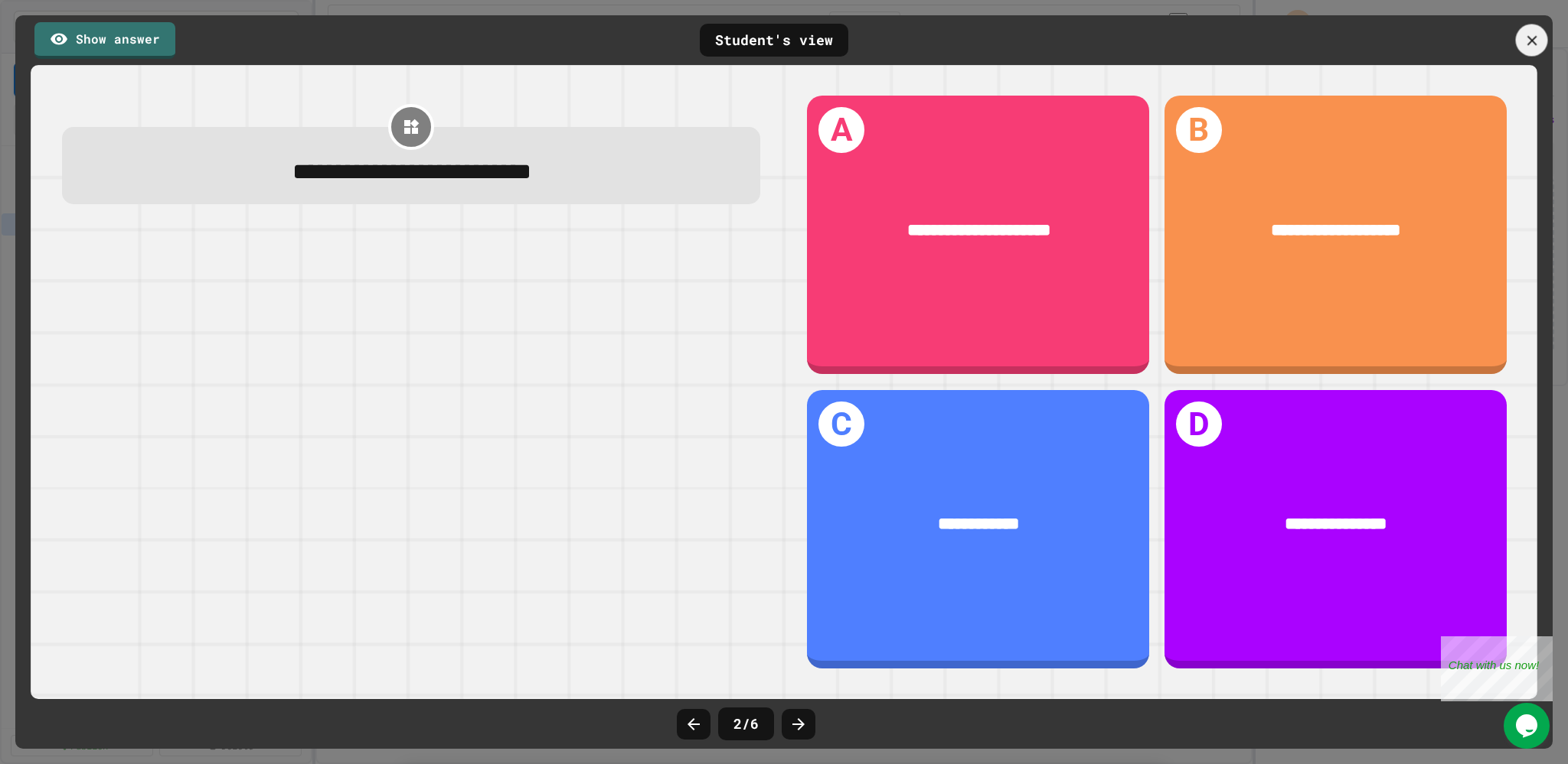
click at [1534, 42] on icon at bounding box center [1531, 40] width 10 height 10
